Goal: Task Accomplishment & Management: Complete application form

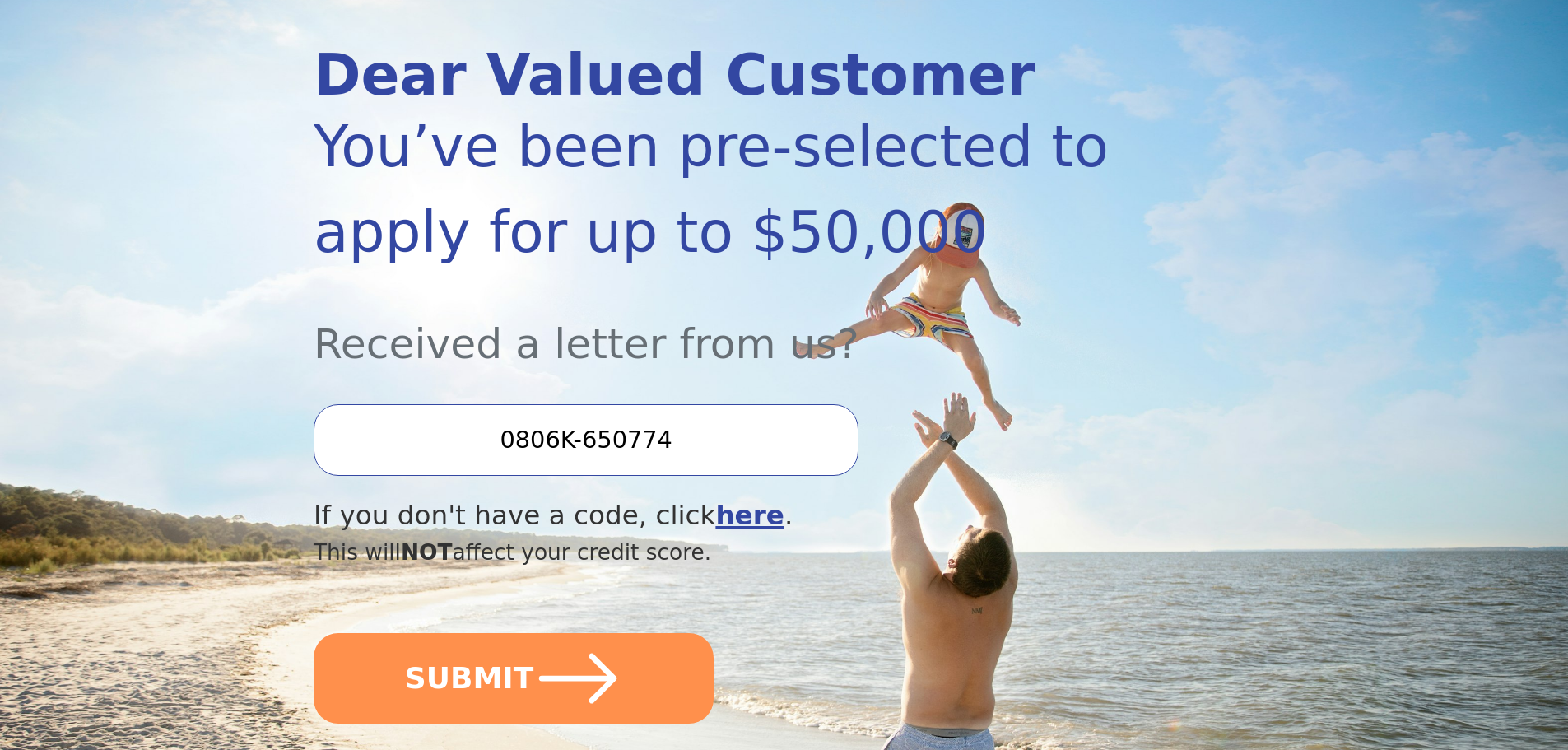
scroll to position [247, 0]
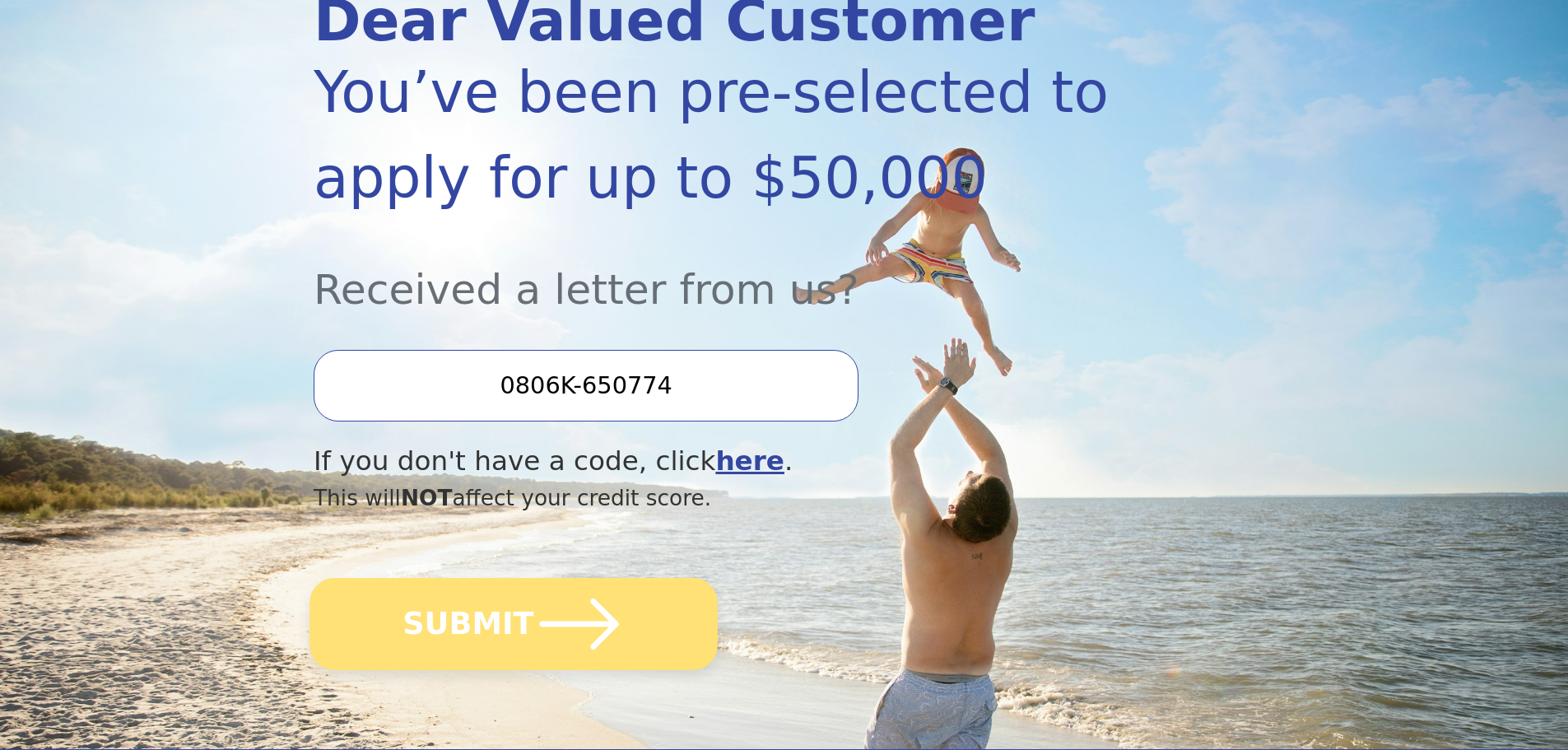
click at [571, 628] on icon "submit" at bounding box center [578, 623] width 90 height 90
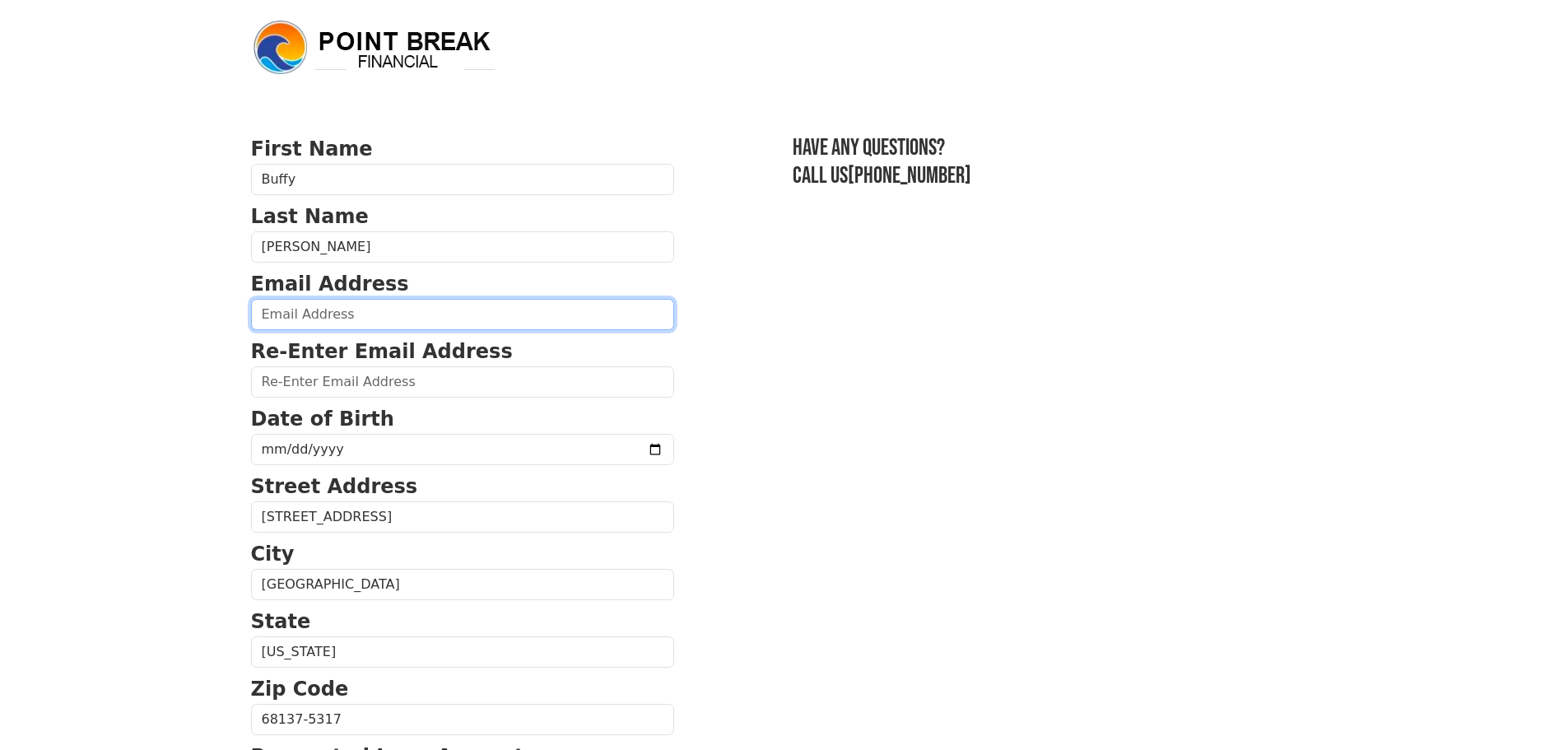
click at [277, 313] on input "email" at bounding box center [462, 314] width 423 height 31
type input "[EMAIL_ADDRESS][DOMAIN_NAME]"
type input "[PHONE_NUMBER]"
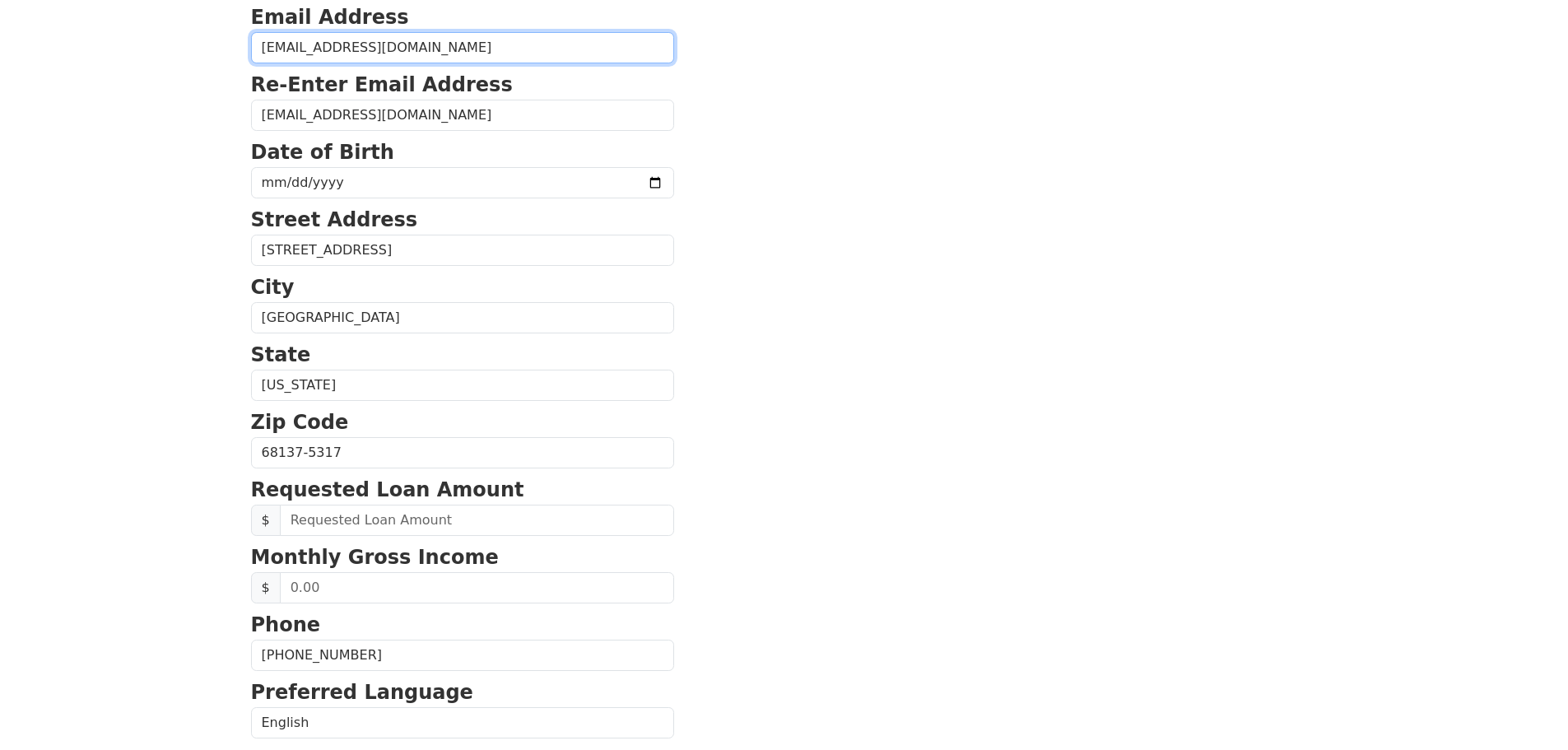
scroll to position [217, 0]
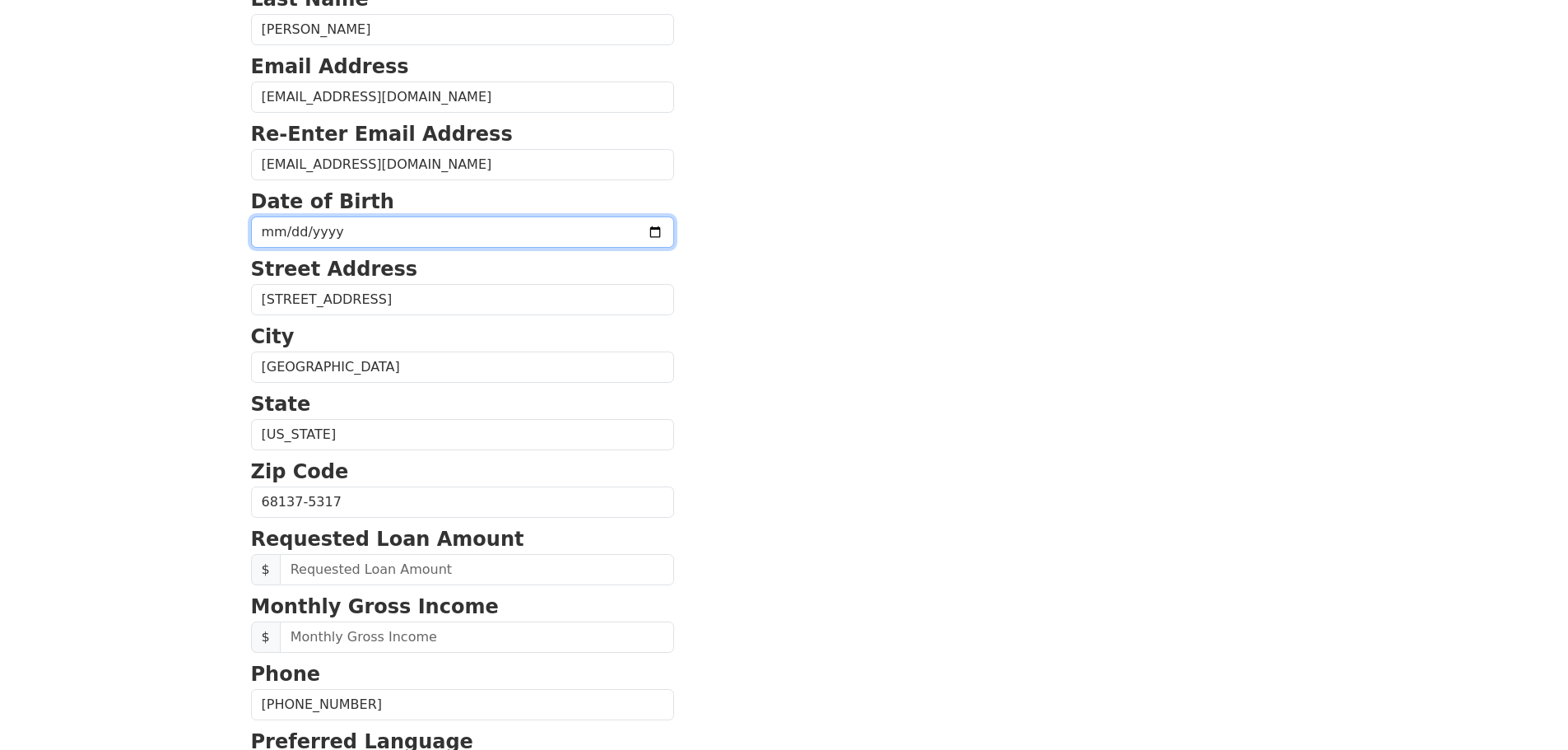
click at [281, 226] on input "date" at bounding box center [462, 232] width 423 height 31
type input "[DATE]"
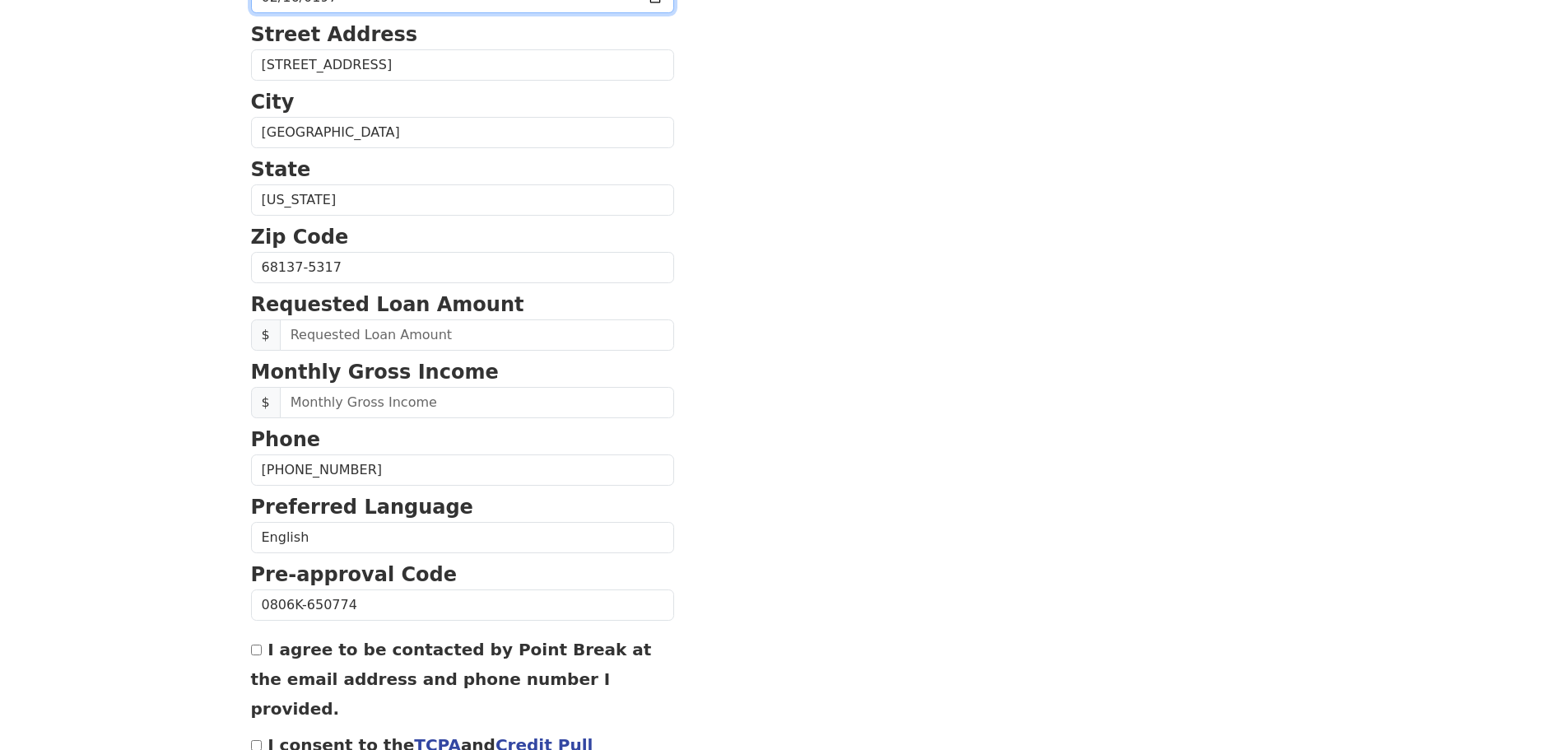
scroll to position [464, 0]
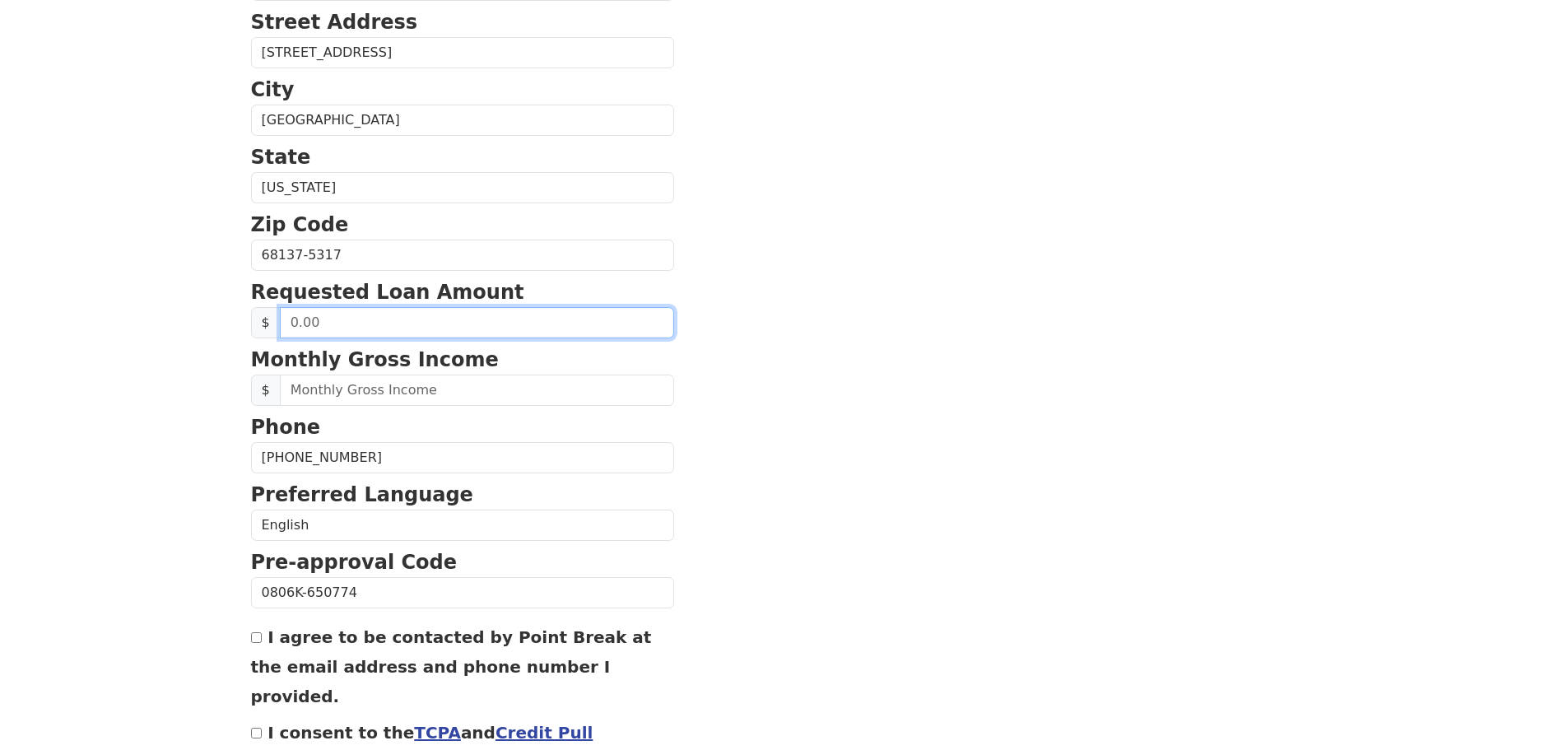
click at [287, 320] on input "text" at bounding box center [477, 322] width 394 height 31
click at [292, 324] on input "text" at bounding box center [477, 322] width 394 height 31
drag, startPoint x: 324, startPoint y: 323, endPoint x: 267, endPoint y: 324, distance: 57.0
click at [267, 324] on div "$" at bounding box center [462, 322] width 423 height 31
type input "0.10"
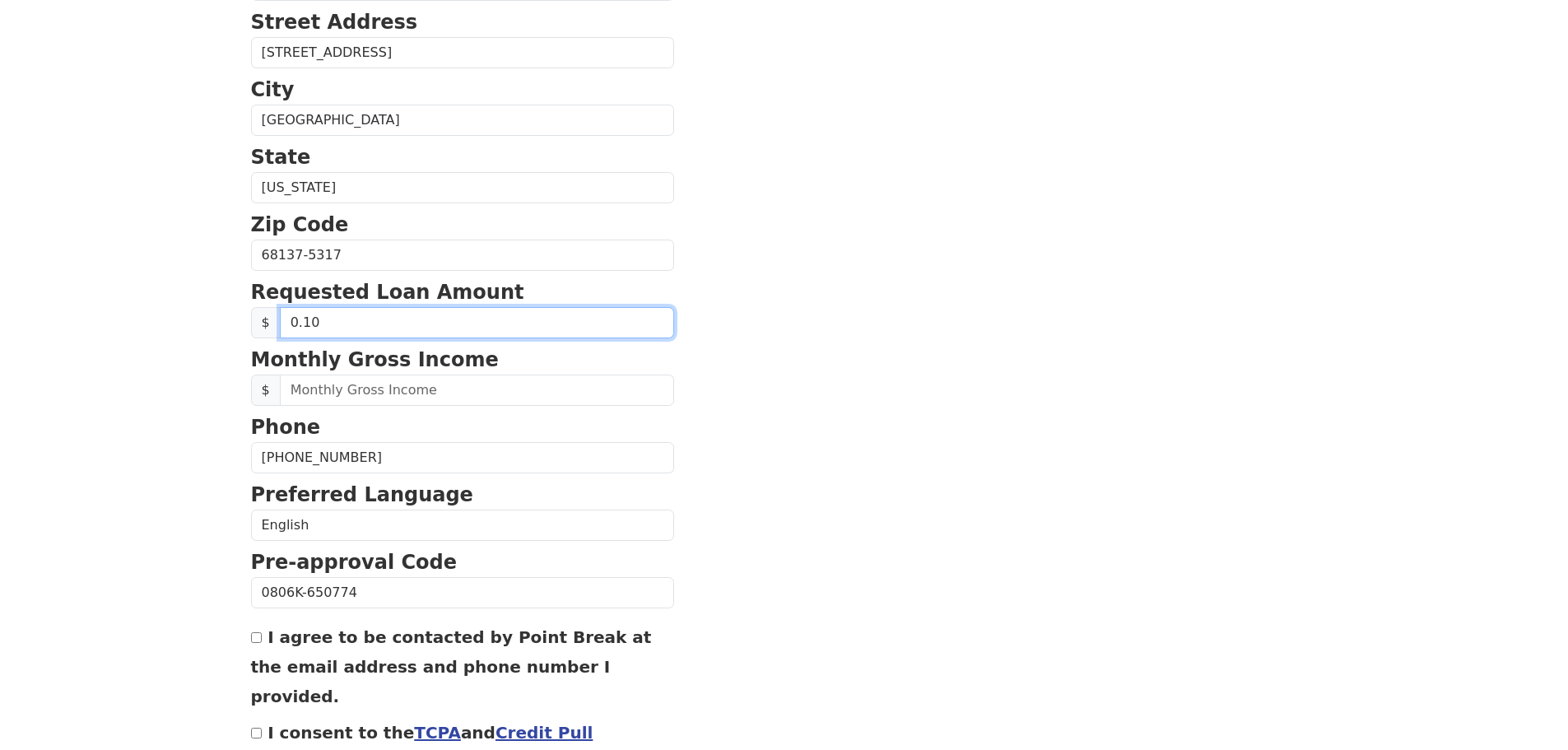
drag, startPoint x: 323, startPoint y: 318, endPoint x: 274, endPoint y: 324, distance: 49.4
click at [274, 324] on div "$ 0.10" at bounding box center [462, 322] width 423 height 31
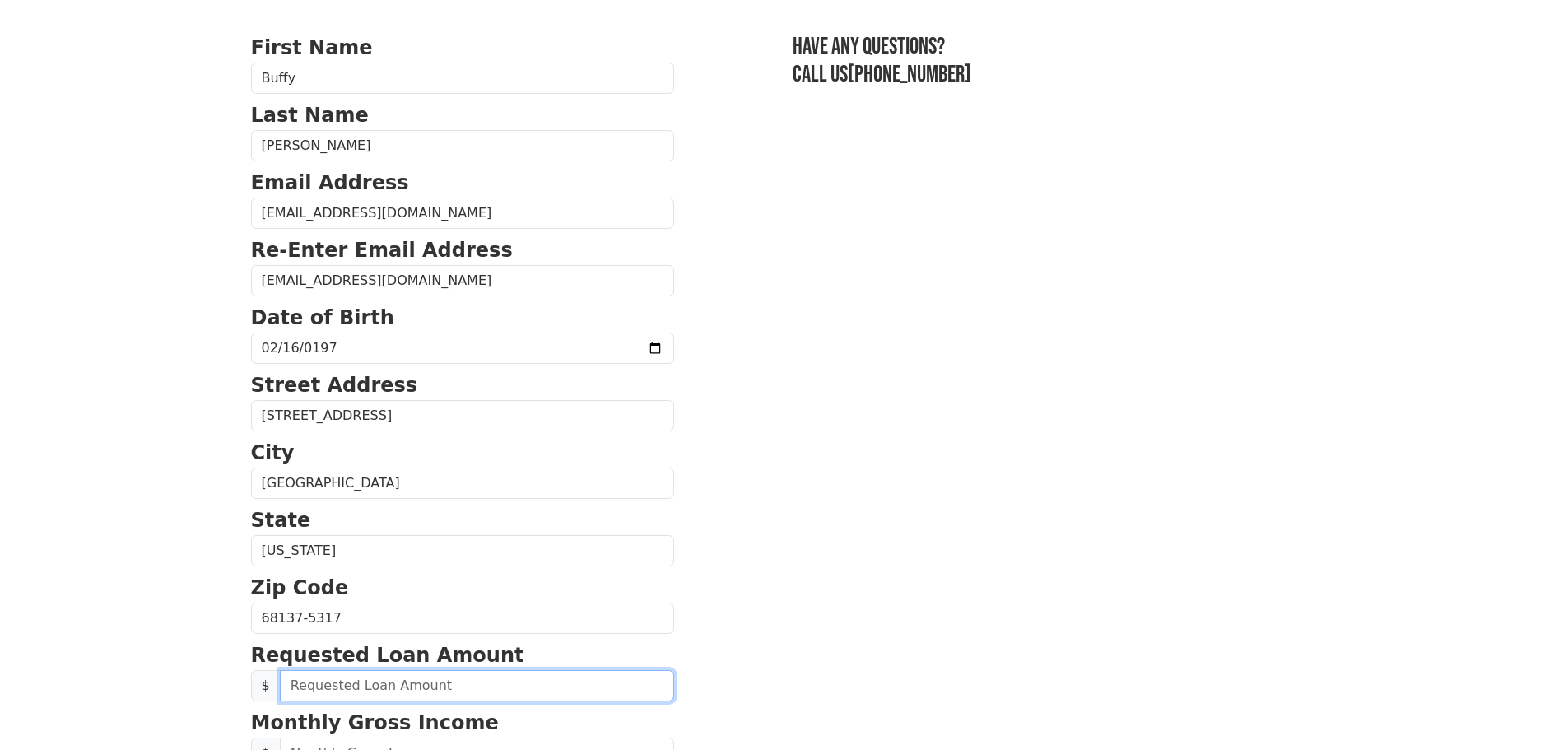
scroll to position [0, 0]
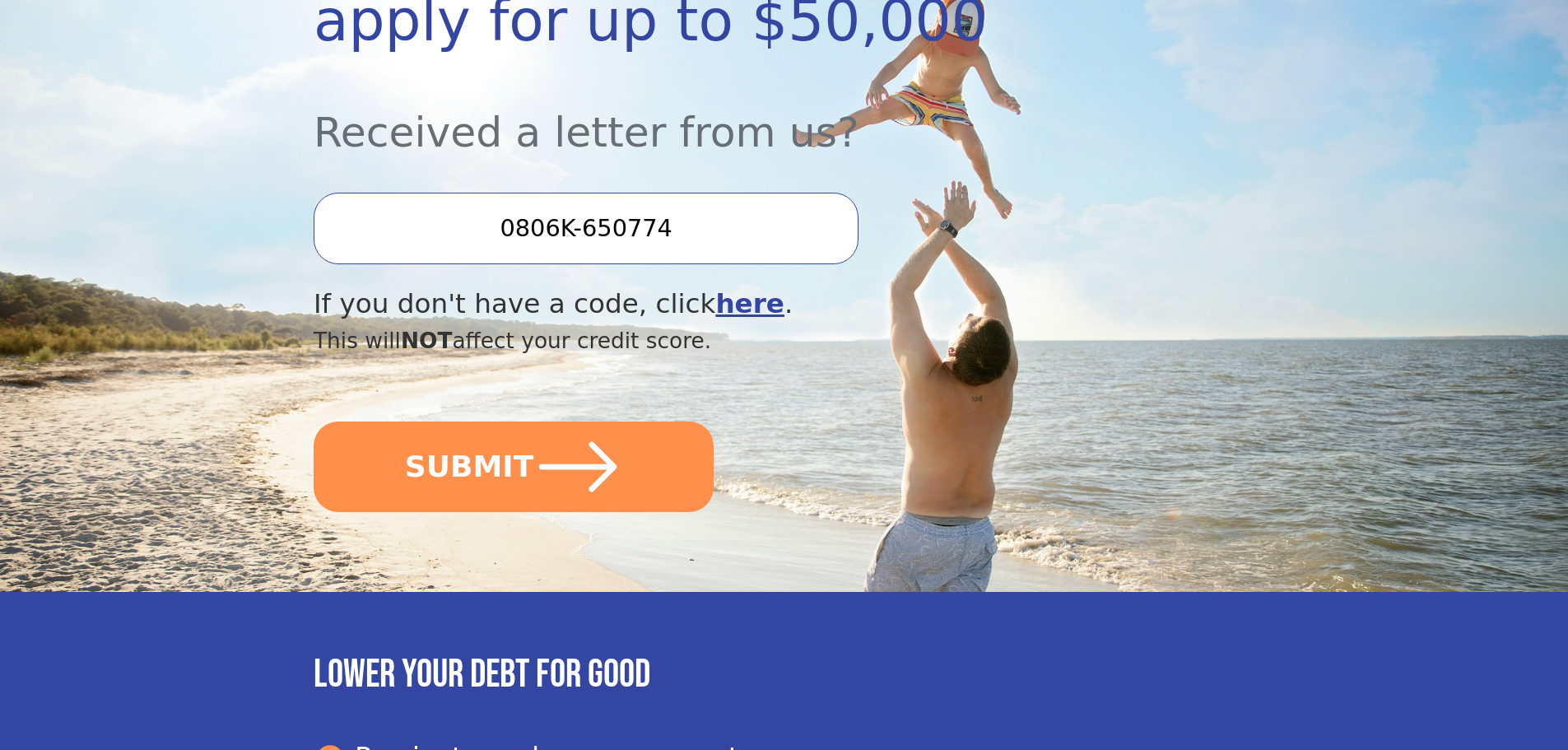
scroll to position [411, 0]
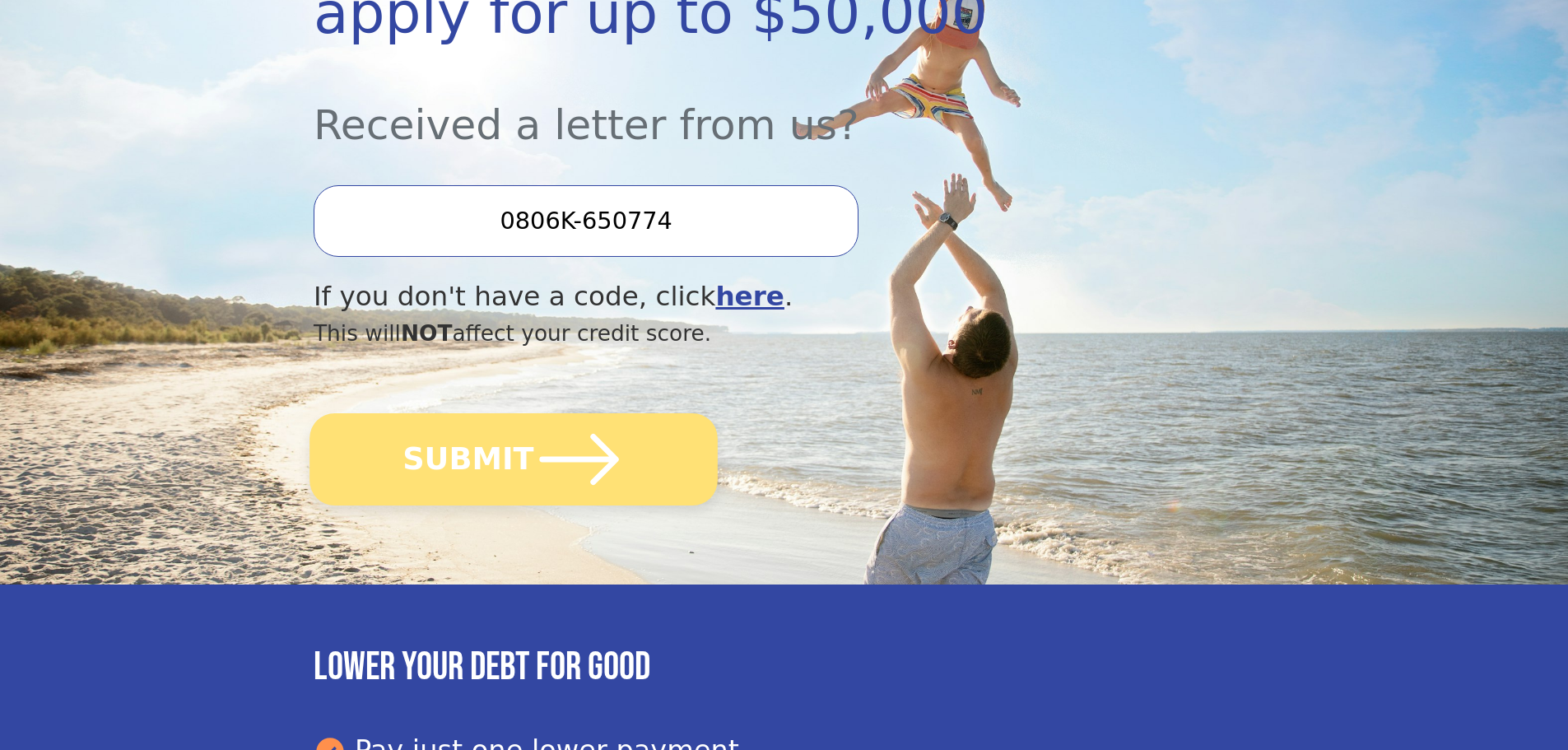
click at [508, 455] on button "SUBMIT" at bounding box center [514, 459] width 408 height 92
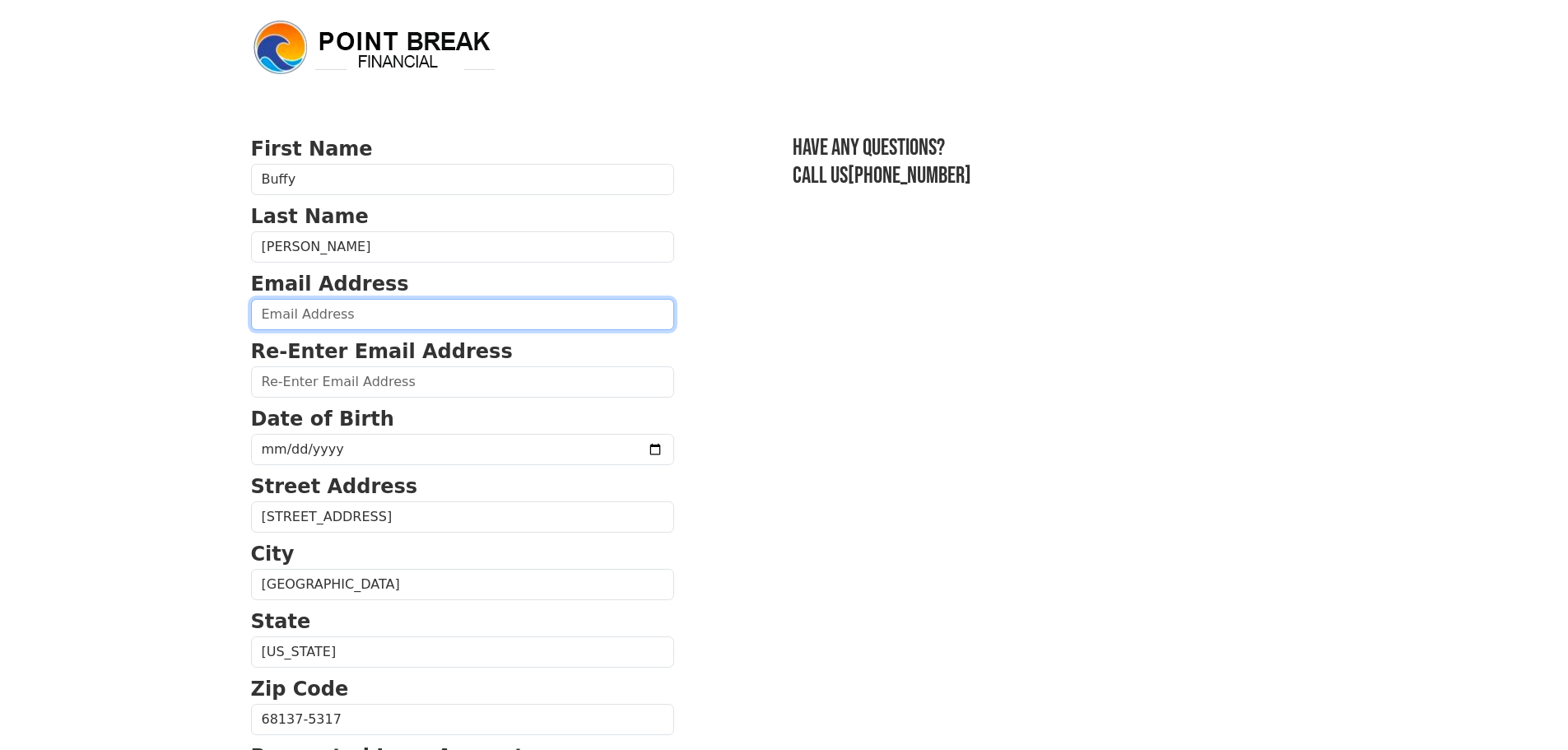
click at [284, 315] on input "email" at bounding box center [462, 314] width 423 height 31
type input "[EMAIL_ADDRESS][DOMAIN_NAME]"
type input "[PHONE_NUMBER]"
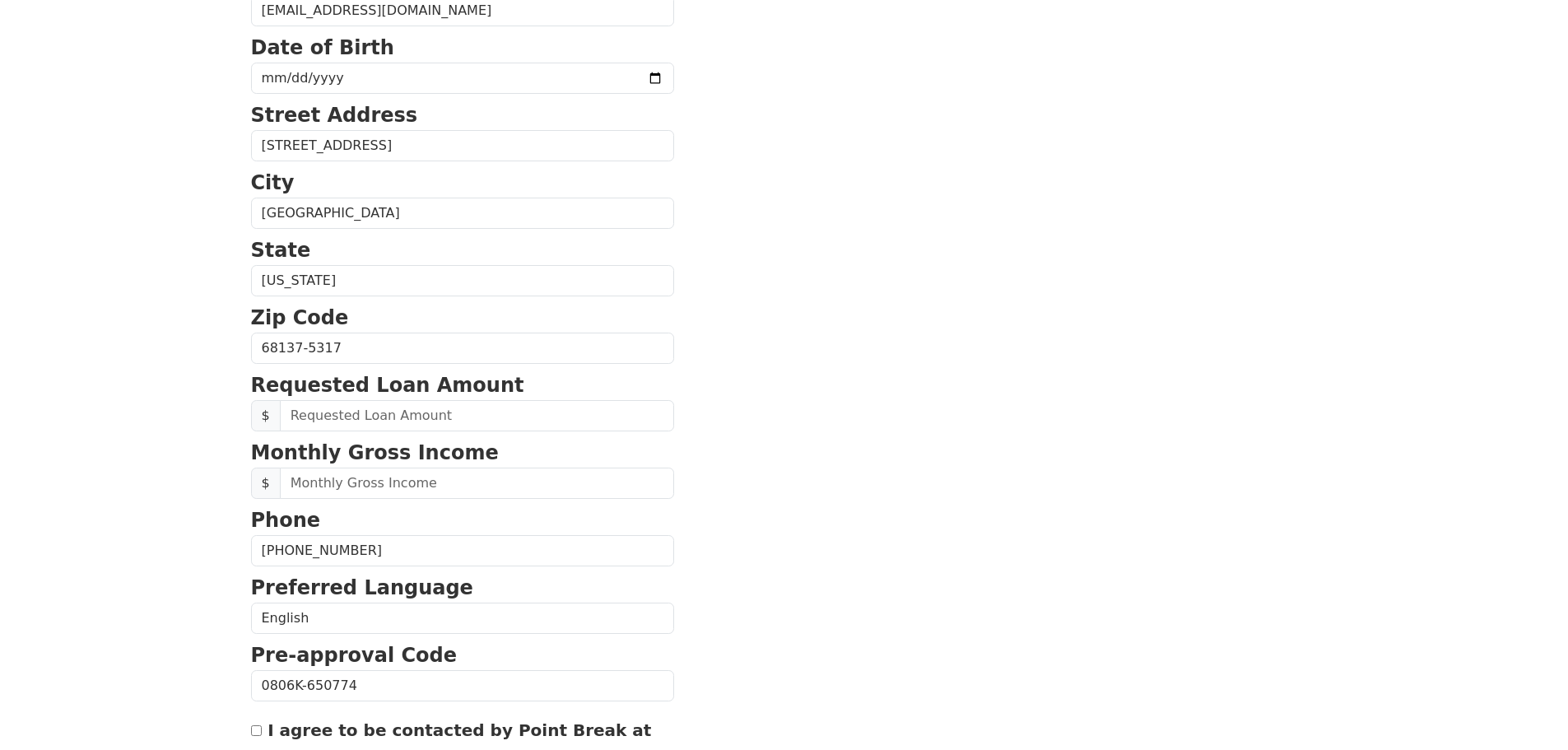
scroll to position [217, 0]
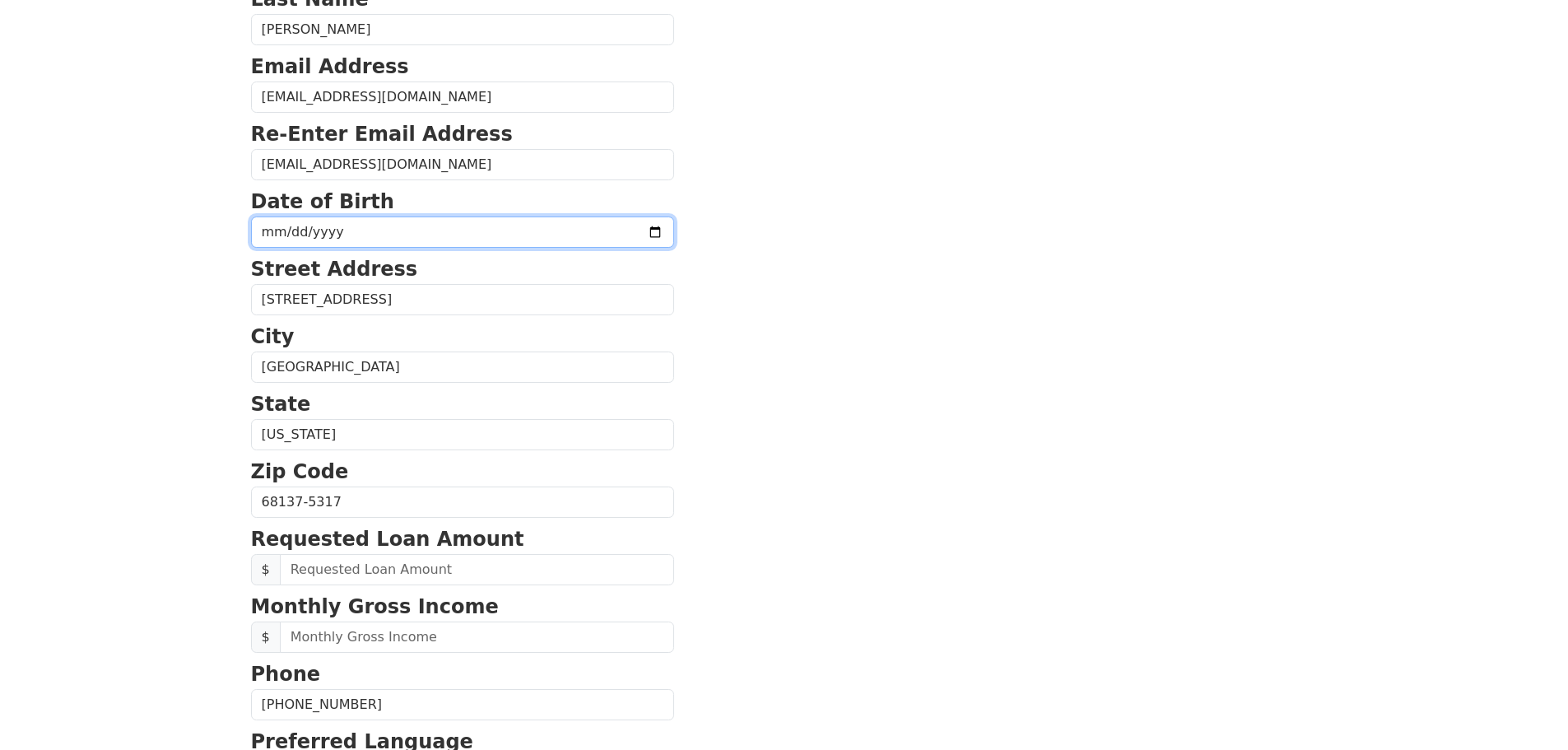
click at [349, 227] on input "date" at bounding box center [462, 232] width 423 height 31
type input "[DATE]"
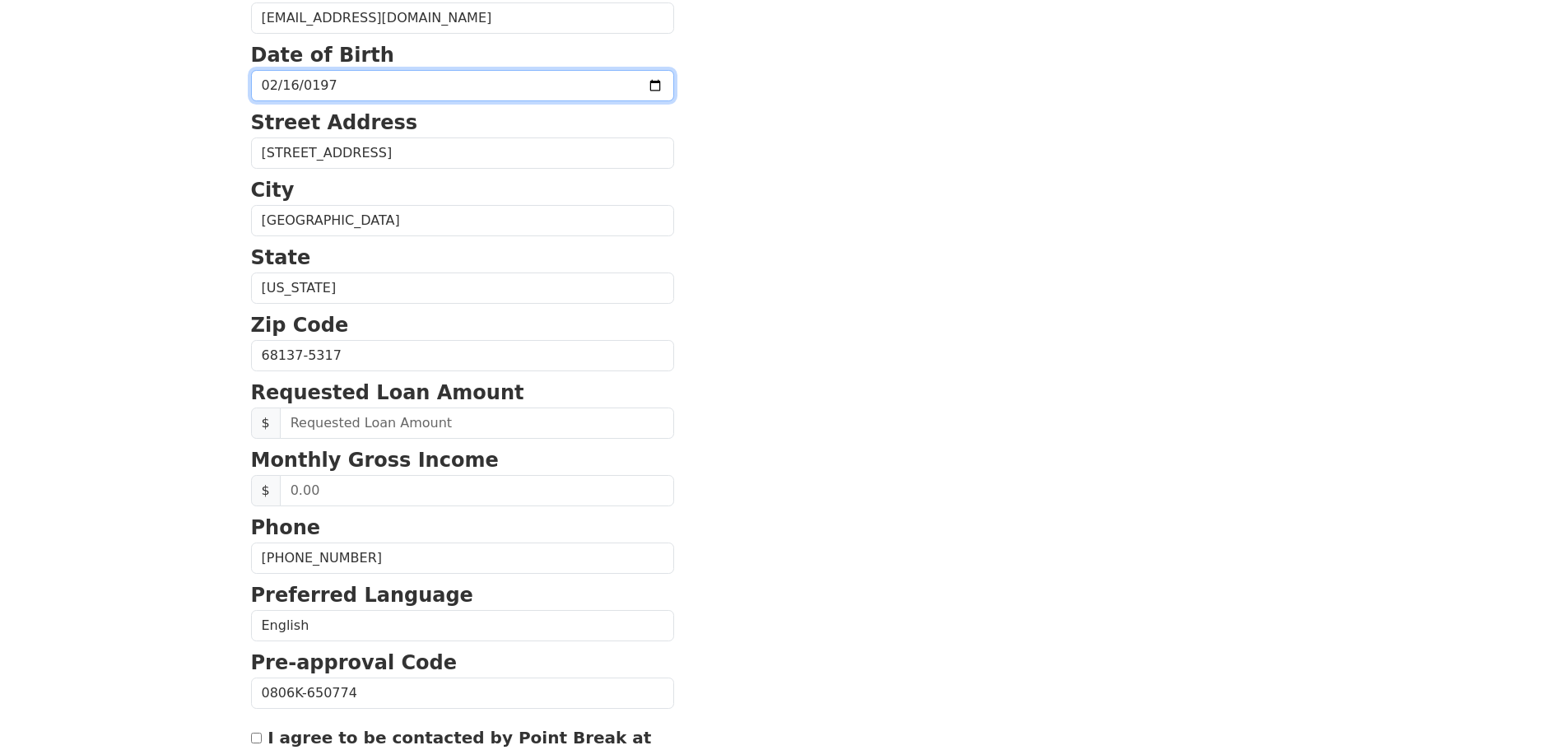
scroll to position [382, 0]
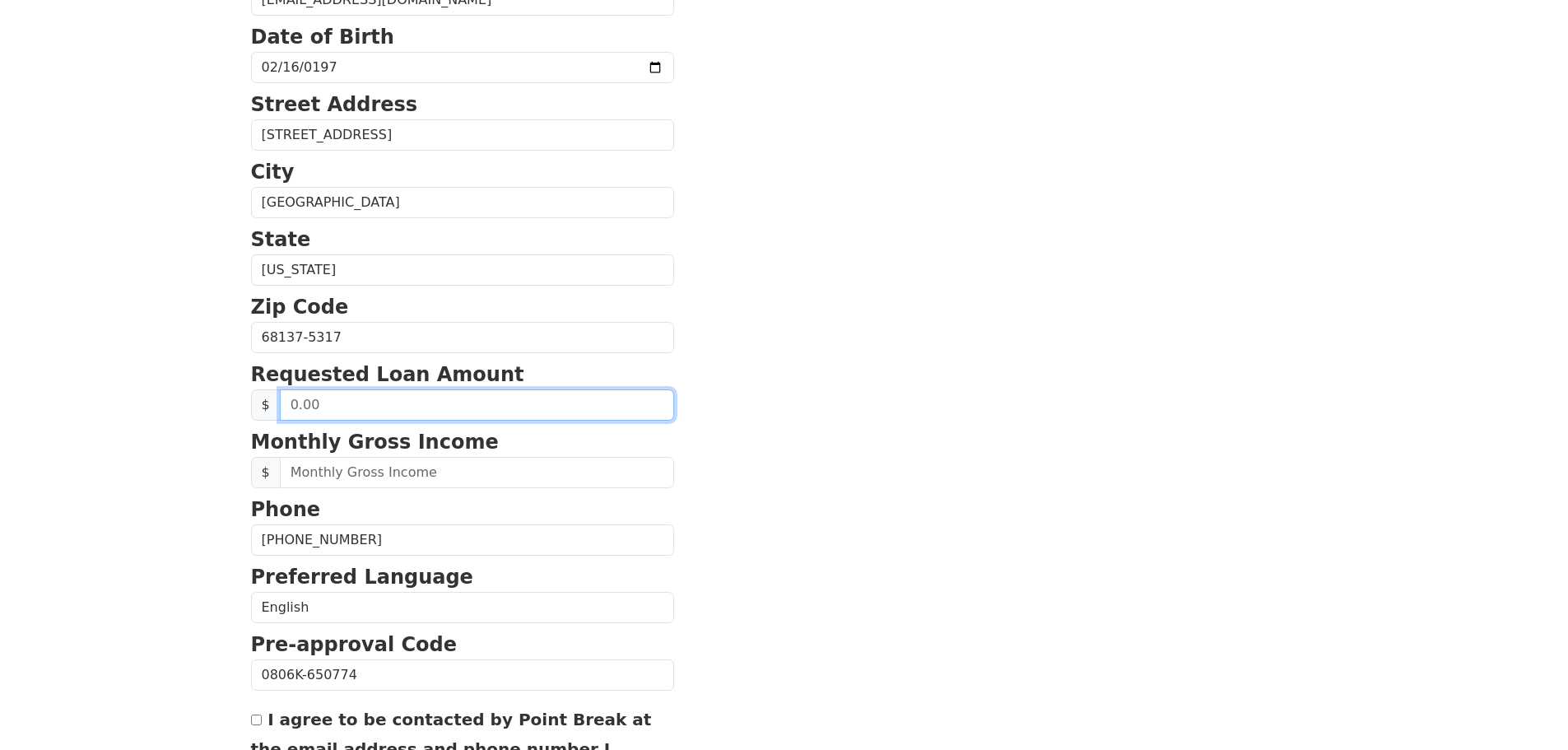
click at [346, 407] on input "text" at bounding box center [477, 404] width 394 height 31
type input "10,000.00"
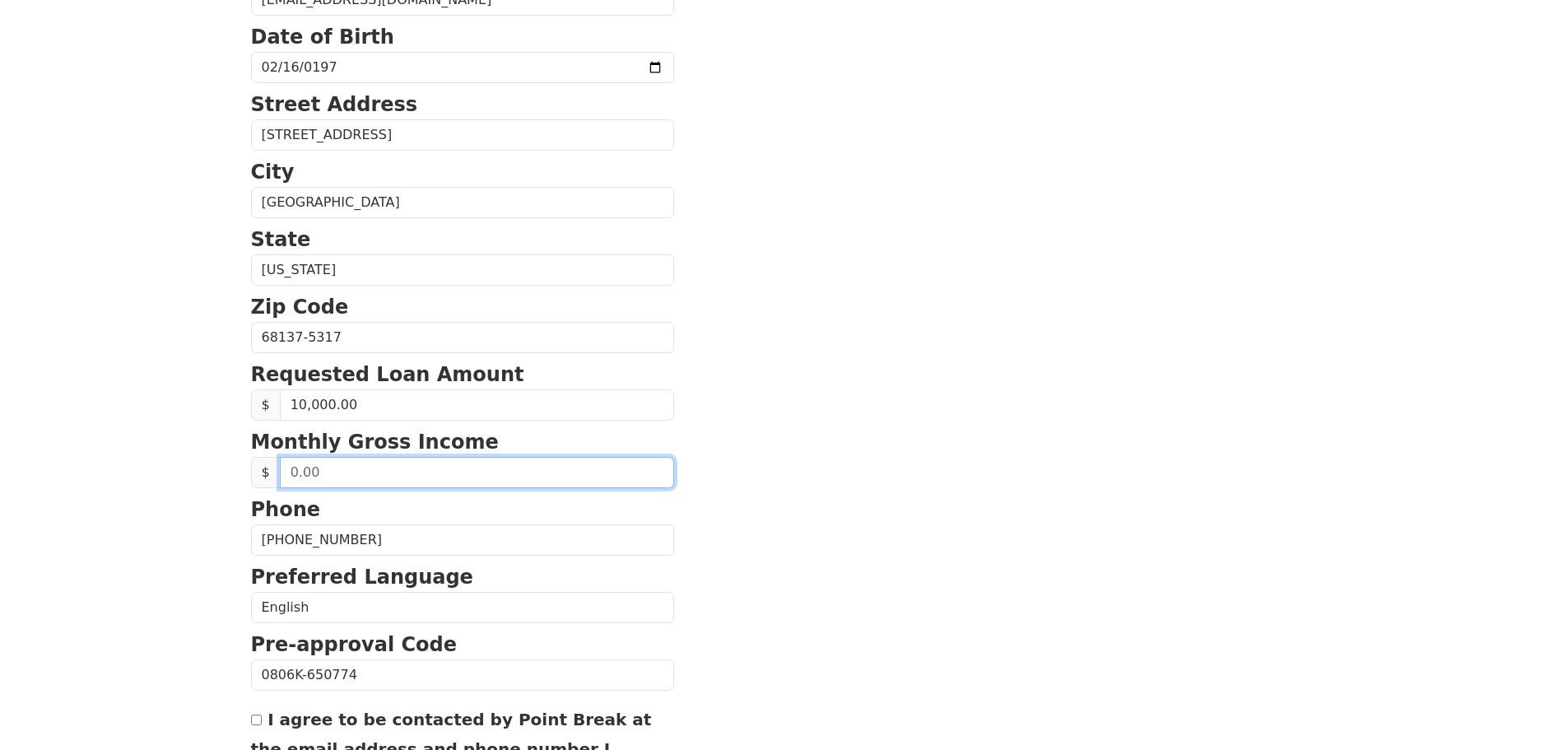
click at [293, 472] on input "text" at bounding box center [477, 472] width 394 height 31
type input "4.00"
type input "7,000.00"
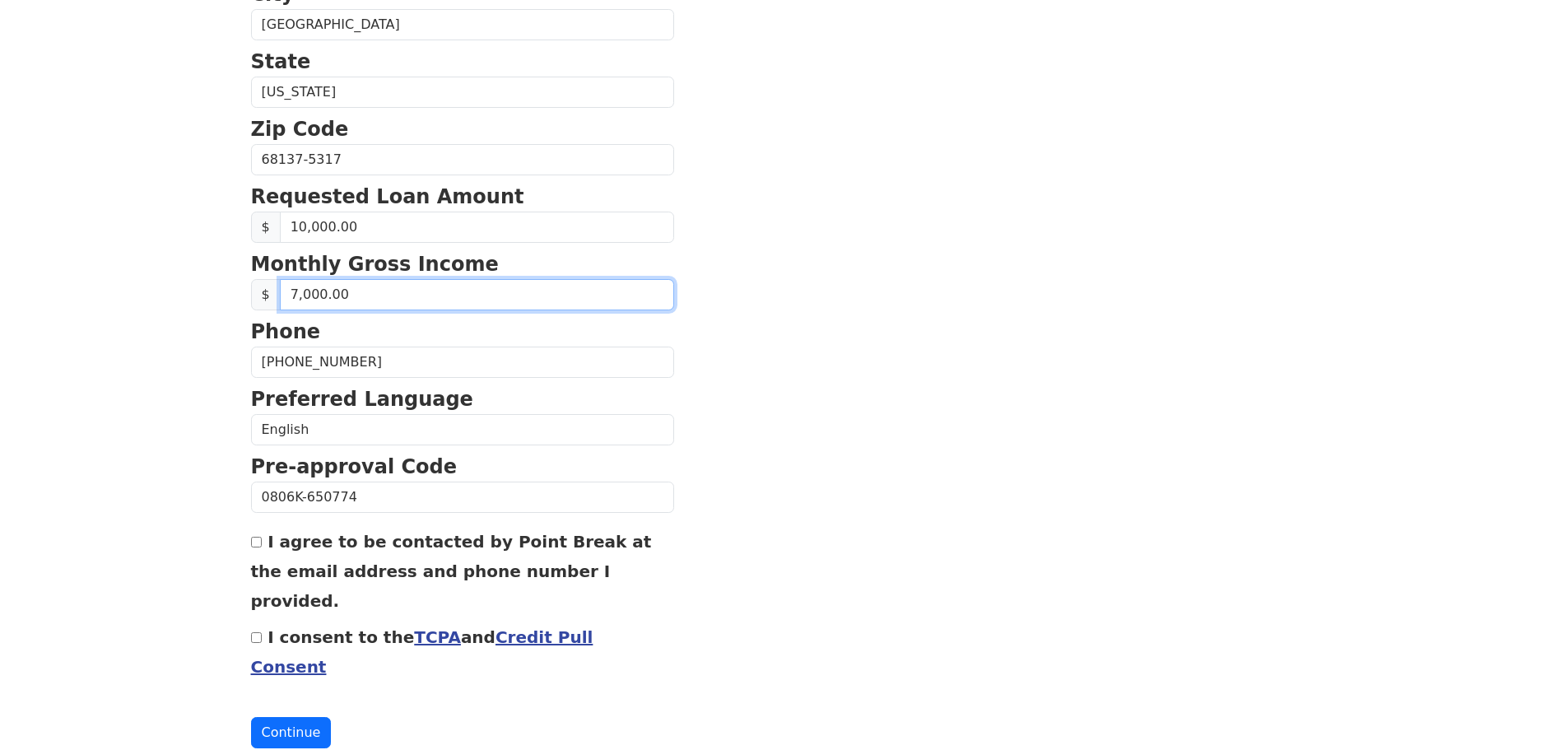
scroll to position [560, 0]
click at [256, 540] on input "I agree to be contacted by Point Break at the email address and phone number I …" at bounding box center [255, 540] width 10 height 10
checkbox input "true"
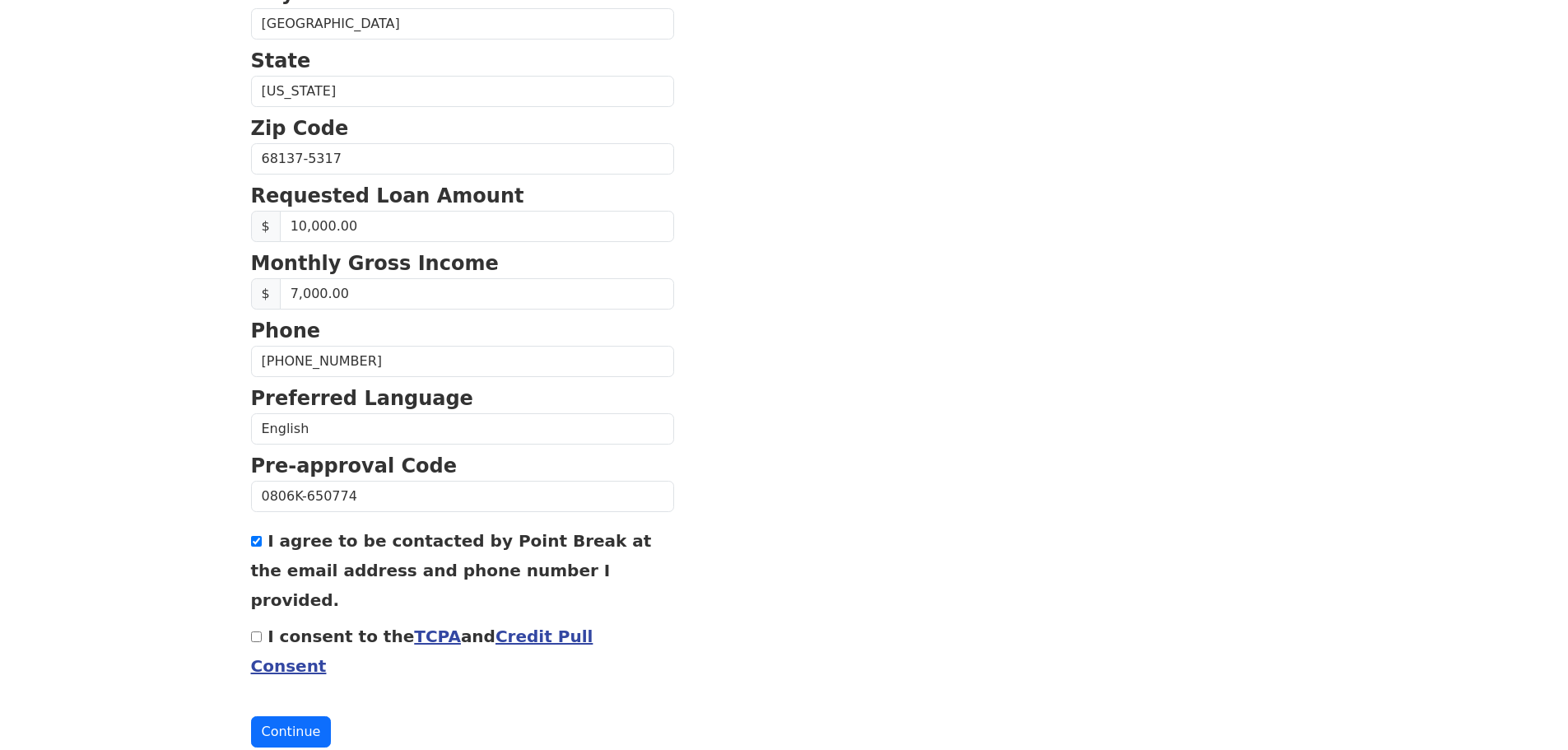
click at [255, 631] on input "I consent to the TCPA and Credit Pull Consent" at bounding box center [255, 636] width 10 height 10
checkbox input "true"
click at [293, 716] on button "Continue" at bounding box center [291, 731] width 81 height 31
